Goal: Task Accomplishment & Management: Manage account settings

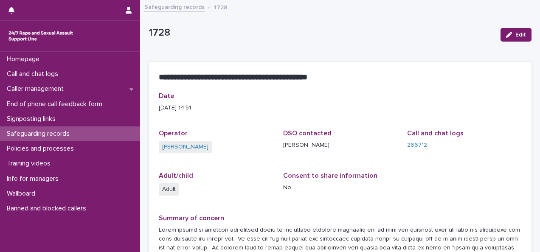
click at [179, 10] on link "Safeguarding records" at bounding box center [174, 7] width 60 height 10
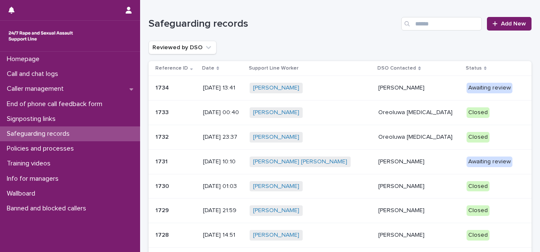
click at [390, 159] on p "[PERSON_NAME]" at bounding box center [418, 161] width 81 height 7
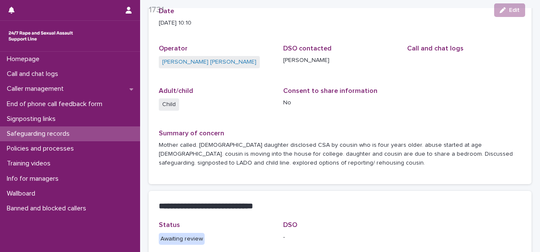
scroll to position [87, 0]
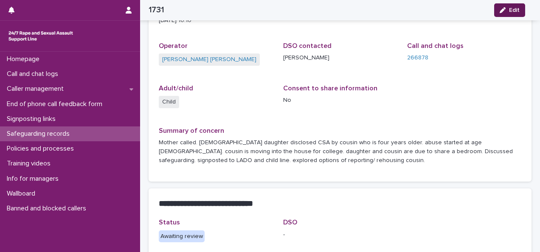
click at [517, 8] on span "Edit" at bounding box center [514, 10] width 11 height 6
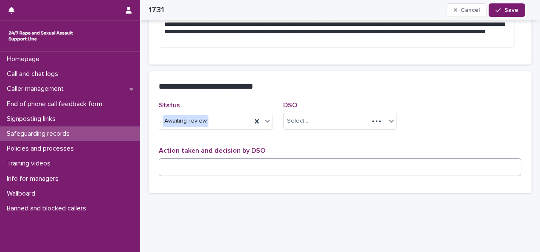
scroll to position [220, 0]
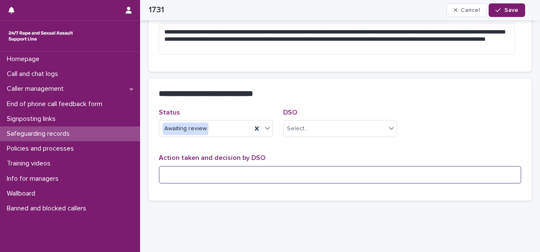
click at [214, 166] on textarea at bounding box center [340, 175] width 362 height 18
click at [179, 166] on textarea "**********" at bounding box center [337, 175] width 356 height 18
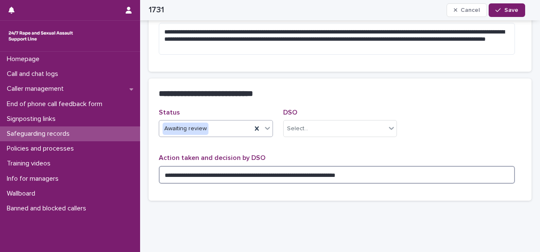
type textarea "**********"
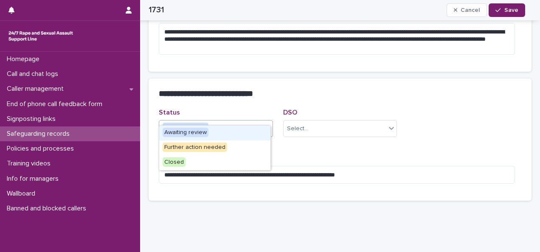
click at [213, 122] on div "Awaiting review" at bounding box center [205, 129] width 92 height 14
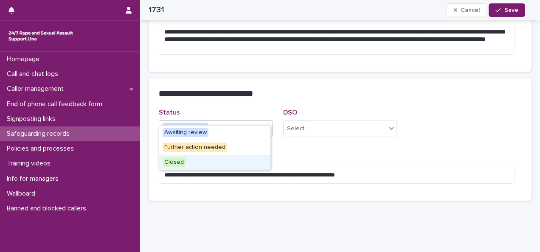
click at [178, 162] on span "Closed" at bounding box center [174, 161] width 23 height 9
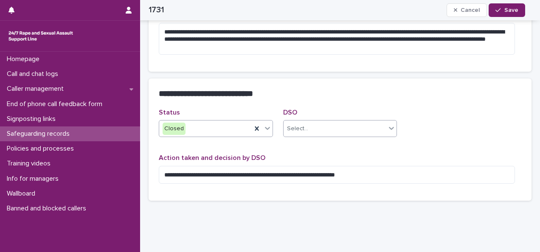
click at [309, 122] on div "Select..." at bounding box center [334, 129] width 103 height 14
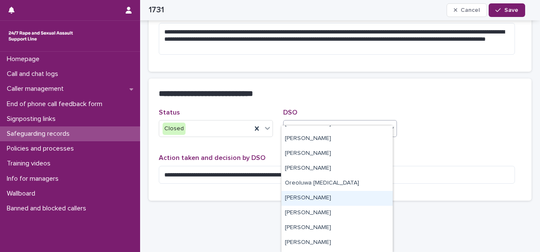
scroll to position [174, 0]
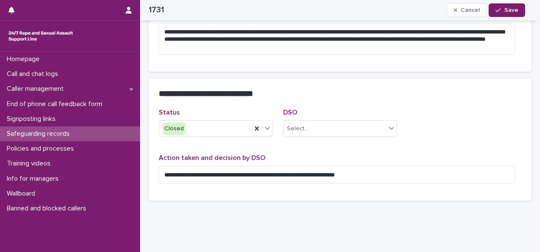
click at [451, 116] on div "**********" at bounding box center [340, 150] width 362 height 82
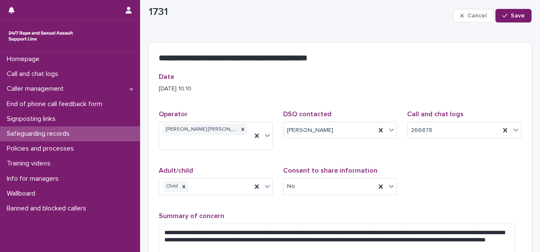
scroll to position [0, 0]
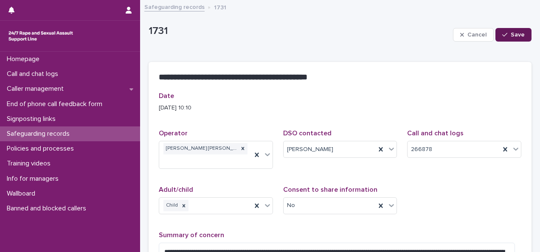
click at [504, 36] on div "button" at bounding box center [506, 35] width 8 height 6
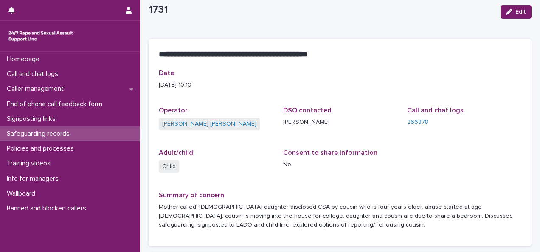
drag, startPoint x: 254, startPoint y: 185, endPoint x: 252, endPoint y: 209, distance: 23.8
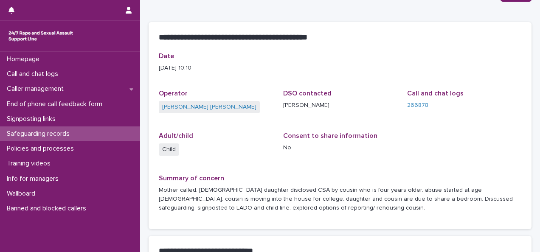
drag, startPoint x: 241, startPoint y: 186, endPoint x: 238, endPoint y: 208, distance: 22.3
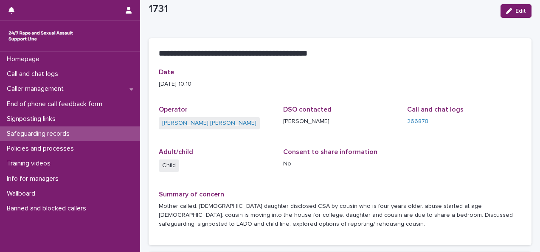
scroll to position [0, 0]
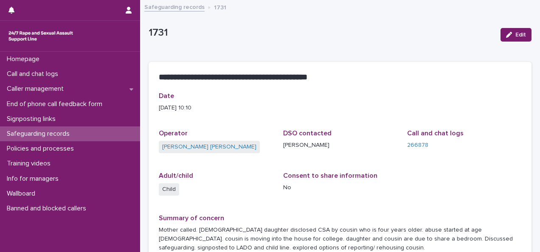
click at [165, 8] on link "Safeguarding records" at bounding box center [174, 7] width 60 height 10
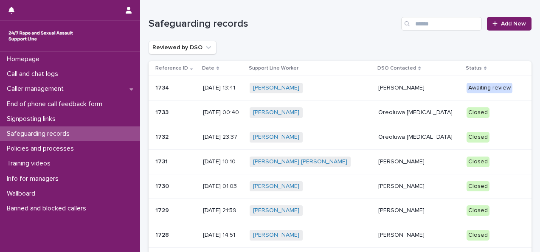
click at [226, 90] on p "[DATE] 13:41" at bounding box center [223, 87] width 40 height 7
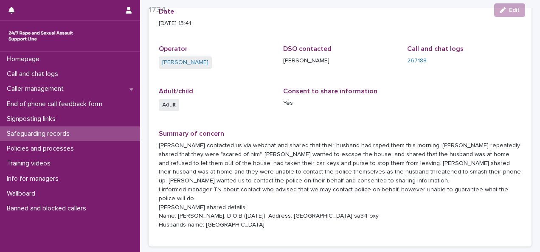
scroll to position [85, 0]
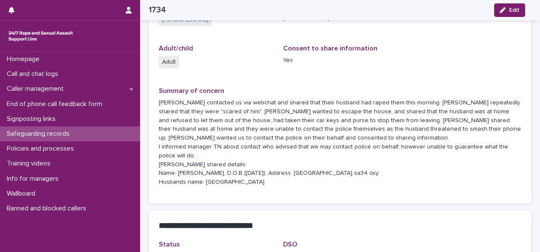
drag, startPoint x: 242, startPoint y: 76, endPoint x: 239, endPoint y: 92, distance: 16.5
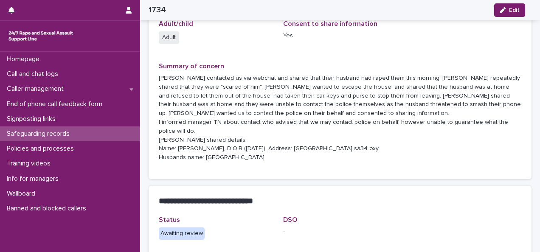
drag, startPoint x: 236, startPoint y: 90, endPoint x: 235, endPoint y: 104, distance: 14.1
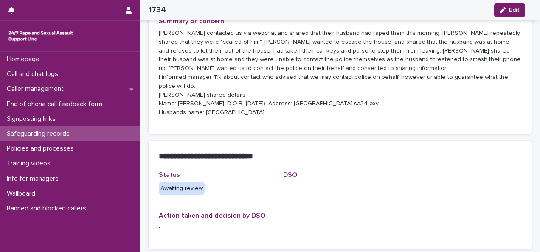
scroll to position [152, 0]
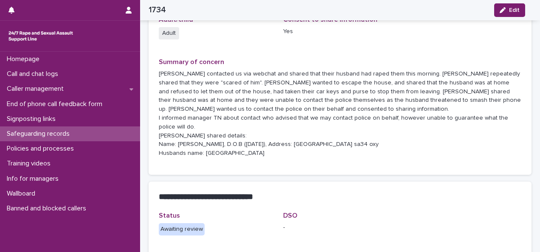
drag, startPoint x: 268, startPoint y: 95, endPoint x: 268, endPoint y: 102, distance: 6.8
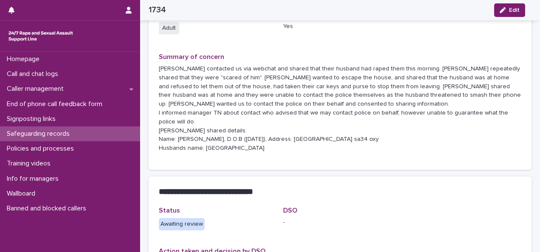
drag, startPoint x: 269, startPoint y: 80, endPoint x: 266, endPoint y: 91, distance: 11.3
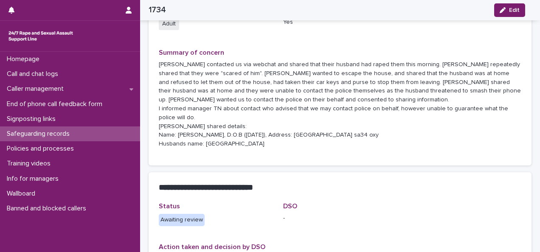
drag, startPoint x: 260, startPoint y: 87, endPoint x: 261, endPoint y: 102, distance: 14.5
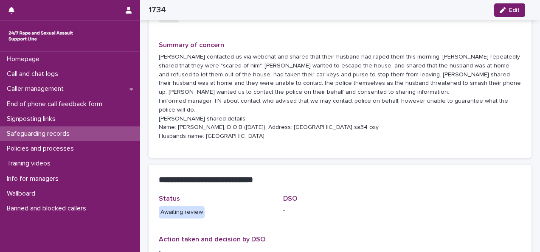
drag, startPoint x: 266, startPoint y: 103, endPoint x: 267, endPoint y: 121, distance: 18.2
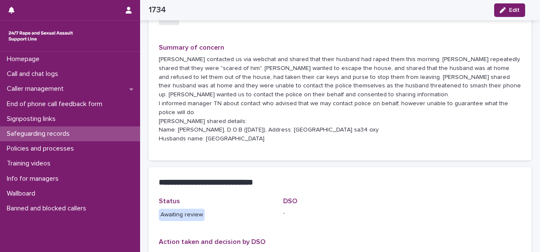
drag, startPoint x: 269, startPoint y: 111, endPoint x: 277, endPoint y: 95, distance: 17.8
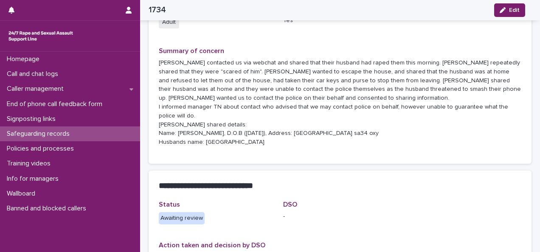
scroll to position [162, 0]
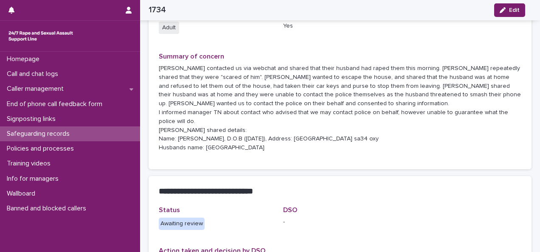
drag, startPoint x: 273, startPoint y: 98, endPoint x: 266, endPoint y: 80, distance: 19.7
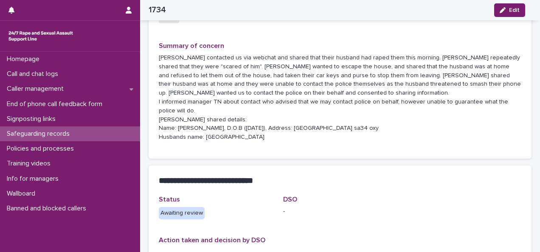
drag, startPoint x: 257, startPoint y: 120, endPoint x: 255, endPoint y: 129, distance: 9.9
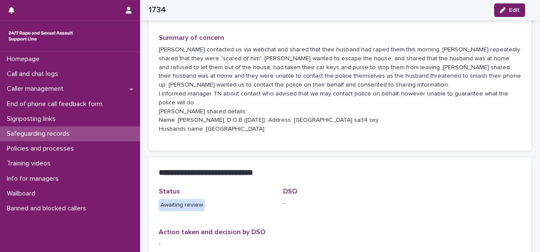
drag, startPoint x: 417, startPoint y: 99, endPoint x: 420, endPoint y: 121, distance: 22.3
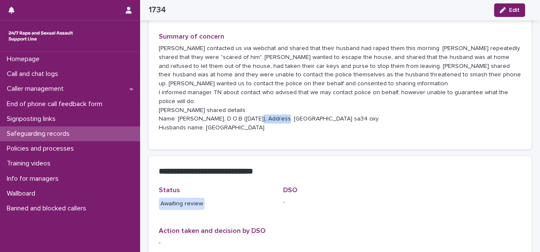
drag, startPoint x: 402, startPoint y: 116, endPoint x: 389, endPoint y: 115, distance: 13.2
click at [390, 115] on p "[PERSON_NAME] contacted us via webchat and shared that their husband had raped …" at bounding box center [340, 88] width 362 height 88
click at [513, 10] on span "Edit" at bounding box center [514, 10] width 11 height 6
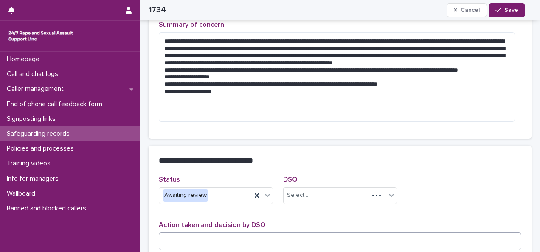
scroll to position [283, 0]
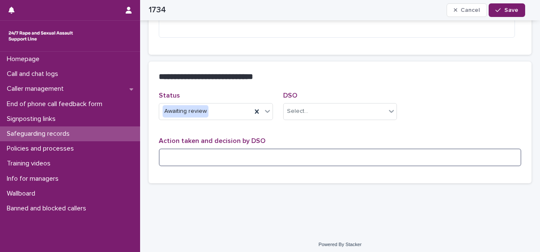
click at [200, 154] on textarea at bounding box center [340, 158] width 362 height 18
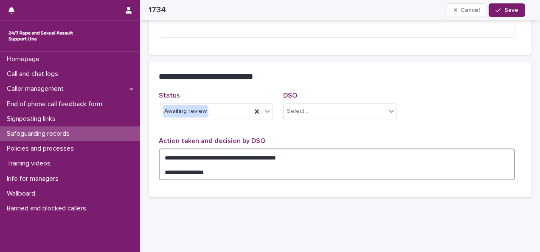
click at [322, 158] on textarea "**********" at bounding box center [337, 165] width 356 height 32
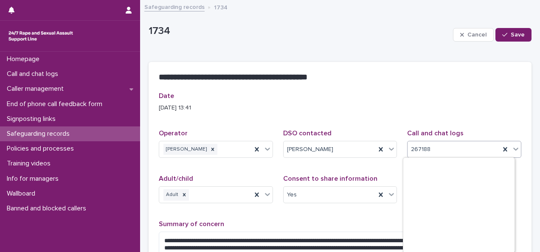
scroll to position [14738, 0]
drag, startPoint x: 426, startPoint y: 149, endPoint x: 406, endPoint y: 147, distance: 20.9
click at [407, 147] on div "267188" at bounding box center [453, 150] width 92 height 14
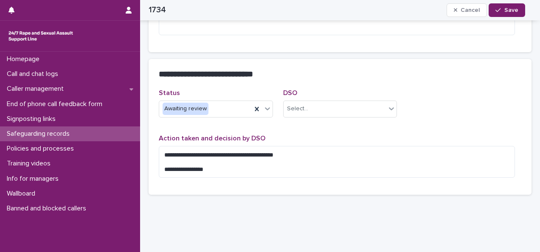
scroll to position [297, 0]
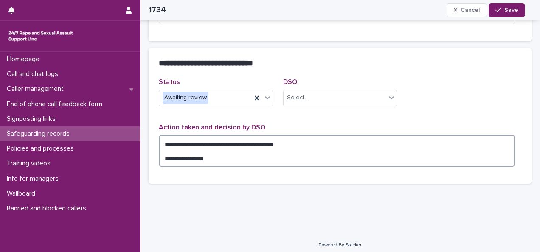
click at [302, 144] on textarea "**********" at bounding box center [337, 151] width 356 height 32
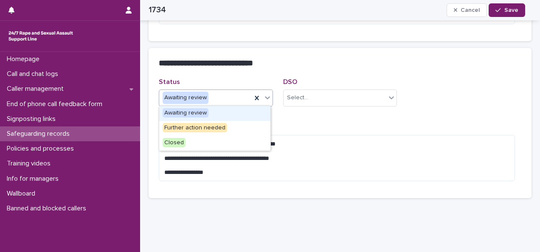
click at [238, 98] on div "Awaiting review" at bounding box center [205, 98] width 92 height 14
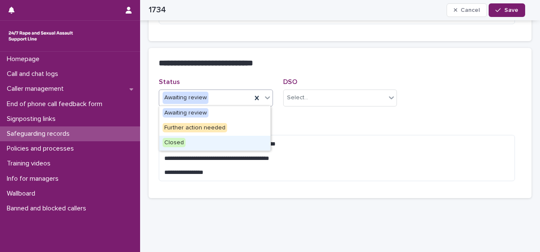
click at [168, 141] on span "Closed" at bounding box center [174, 142] width 23 height 9
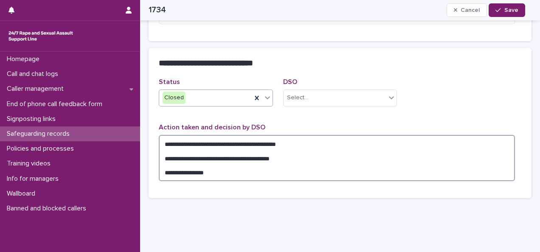
drag, startPoint x: 228, startPoint y: 170, endPoint x: 243, endPoint y: 173, distance: 14.6
click at [228, 170] on textarea "**********" at bounding box center [337, 158] width 356 height 46
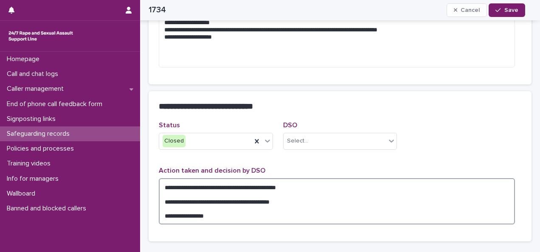
scroll to position [255, 0]
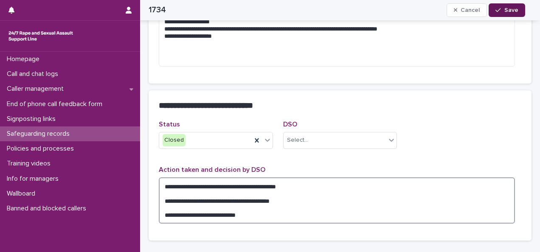
type textarea "**********"
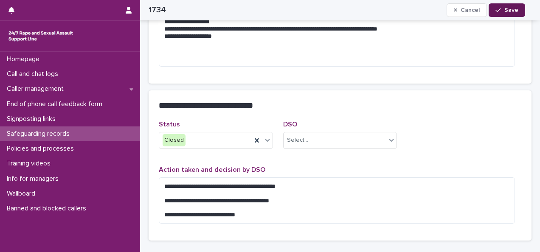
click at [507, 9] on span "Save" at bounding box center [511, 10] width 14 height 6
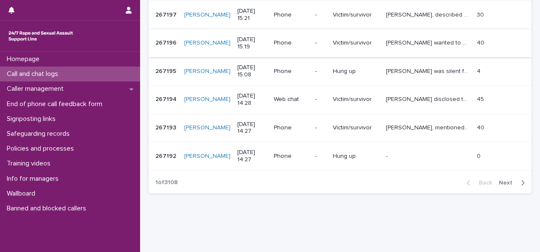
scroll to position [297, 0]
click at [499, 179] on span "Next" at bounding box center [508, 182] width 19 height 6
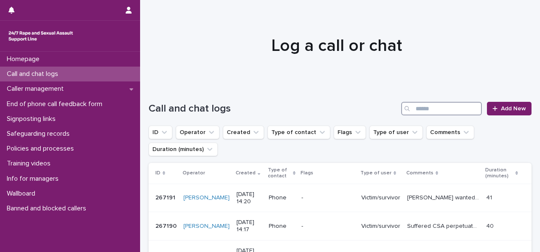
click at [443, 106] on input "Search" at bounding box center [441, 109] width 81 height 14
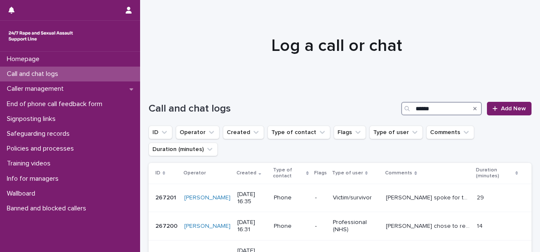
type input "******"
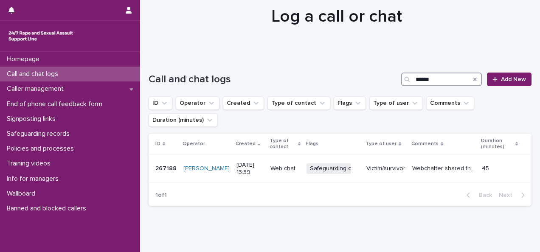
scroll to position [42, 0]
